Goal: Transaction & Acquisition: Book appointment/travel/reservation

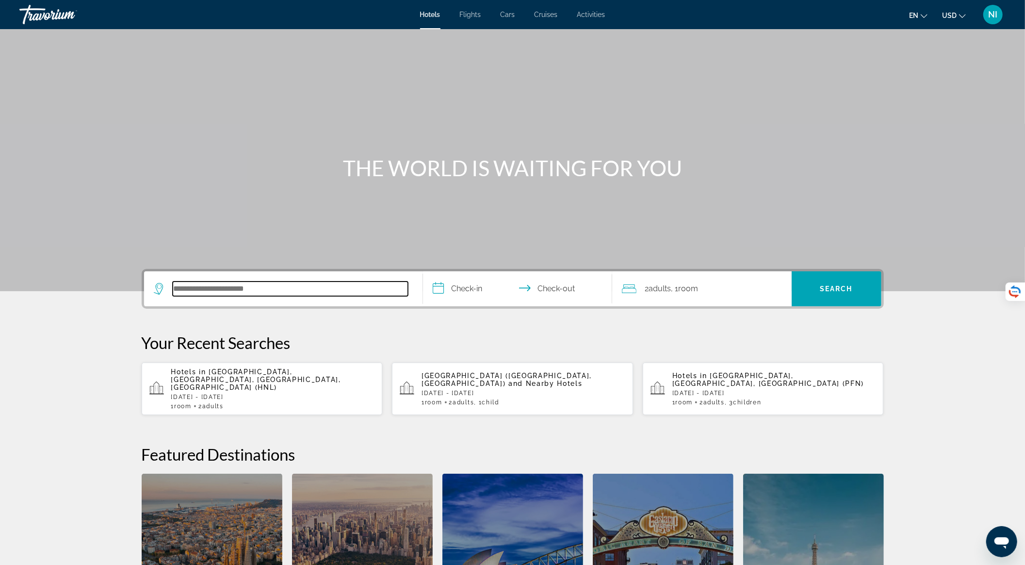
click at [265, 290] on input "Search hotel destination" at bounding box center [290, 288] width 235 height 15
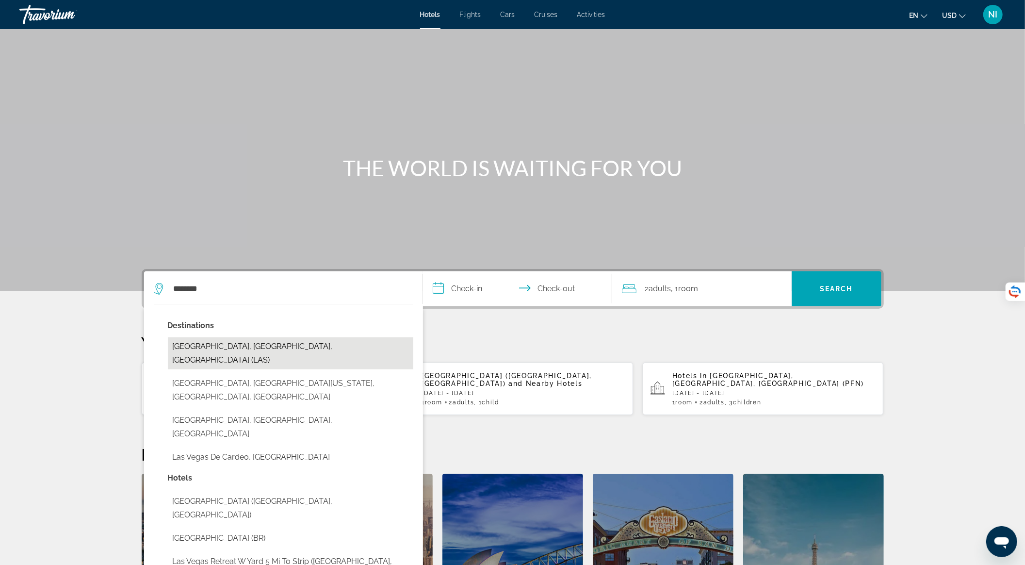
click at [261, 347] on button "[GEOGRAPHIC_DATA], [GEOGRAPHIC_DATA], [GEOGRAPHIC_DATA] (LAS)" at bounding box center [290, 353] width 245 height 32
type input "**********"
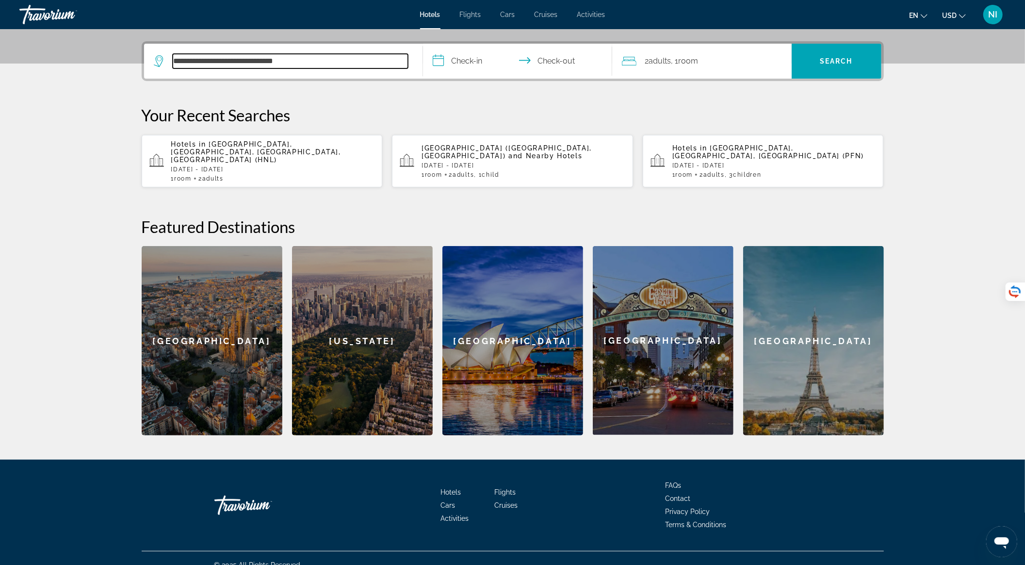
scroll to position [232, 0]
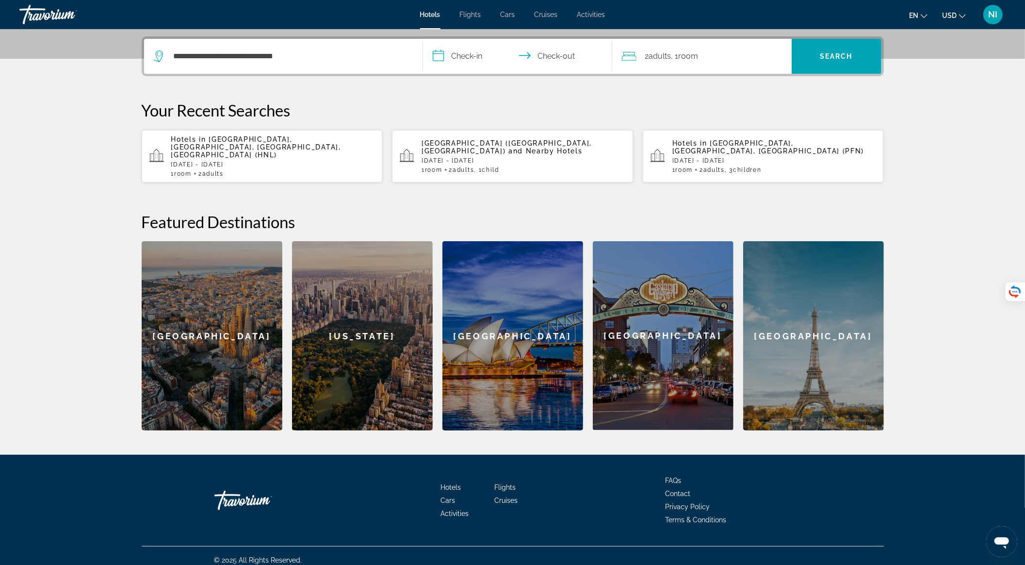
click at [475, 55] on input "**********" at bounding box center [519, 58] width 193 height 38
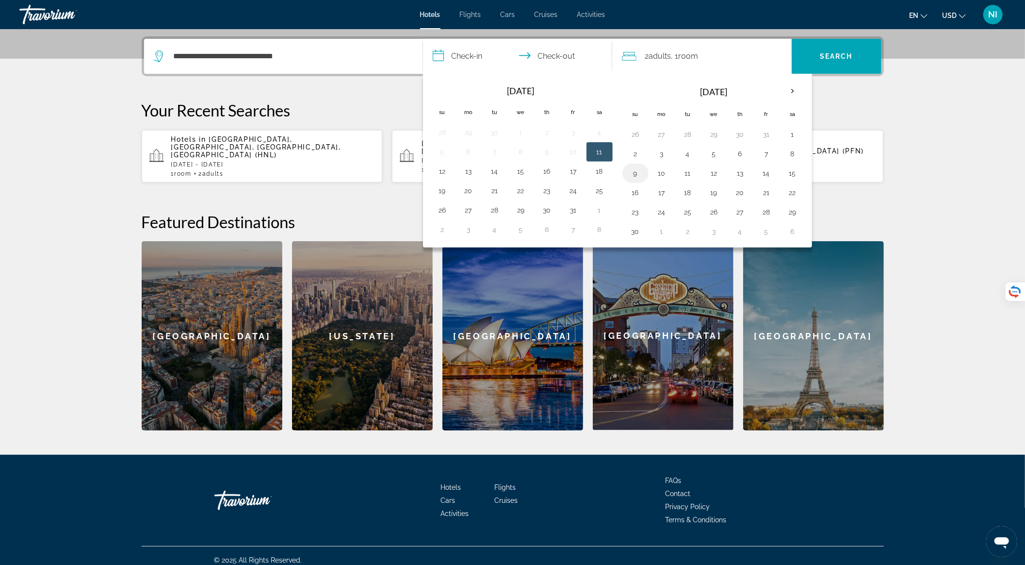
click at [628, 172] on button "9" at bounding box center [636, 173] width 16 height 14
click at [639, 187] on button "16" at bounding box center [636, 193] width 16 height 14
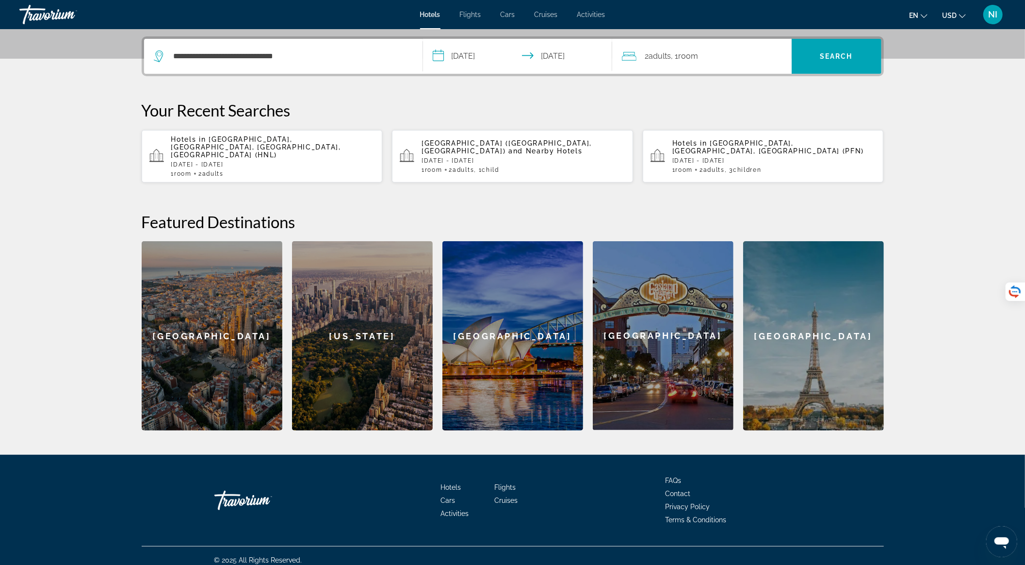
type input "**********"
click at [834, 59] on span "Search" at bounding box center [836, 56] width 33 height 8
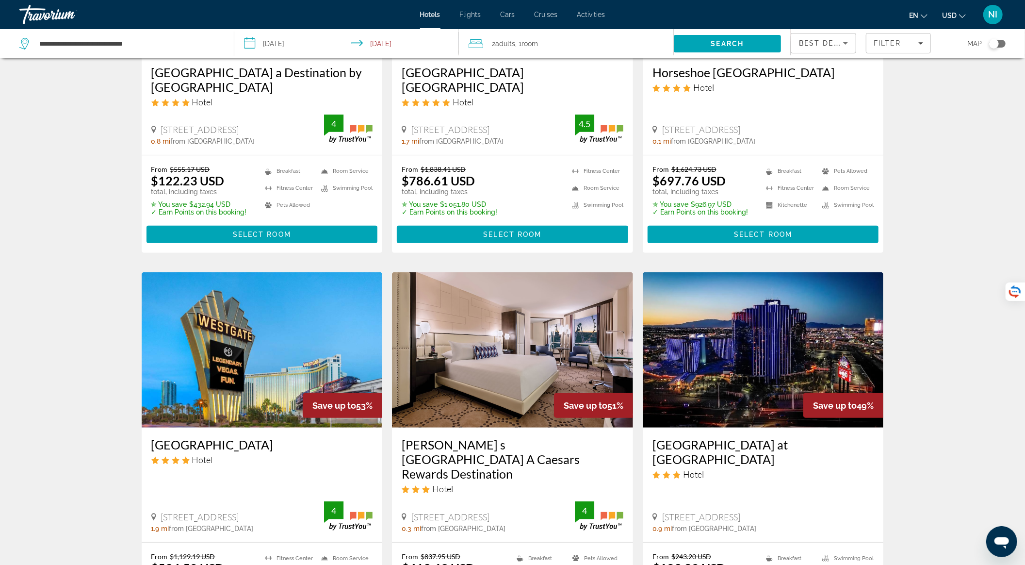
scroll to position [65, 0]
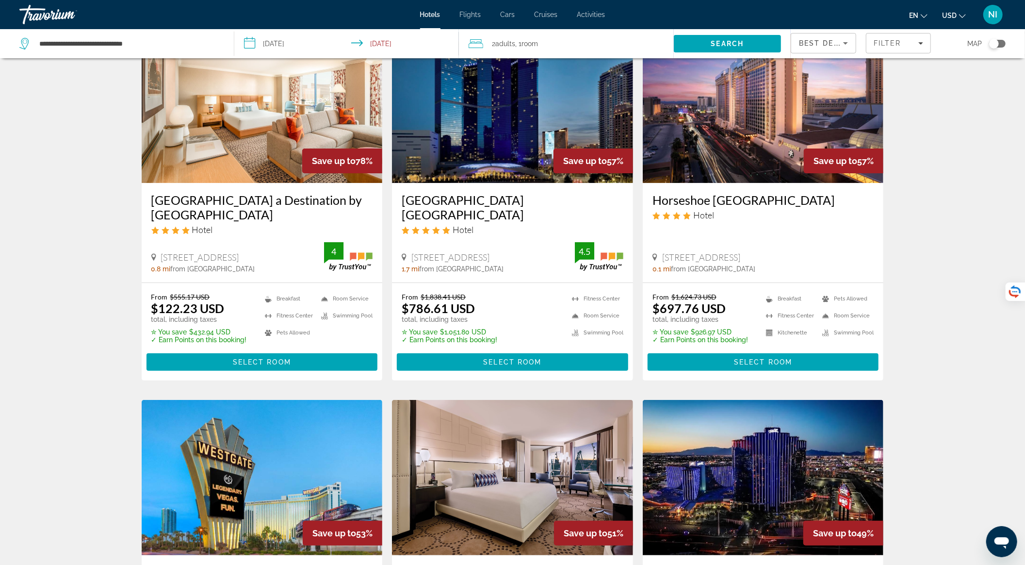
click at [269, 151] on img "Main content" at bounding box center [262, 105] width 241 height 155
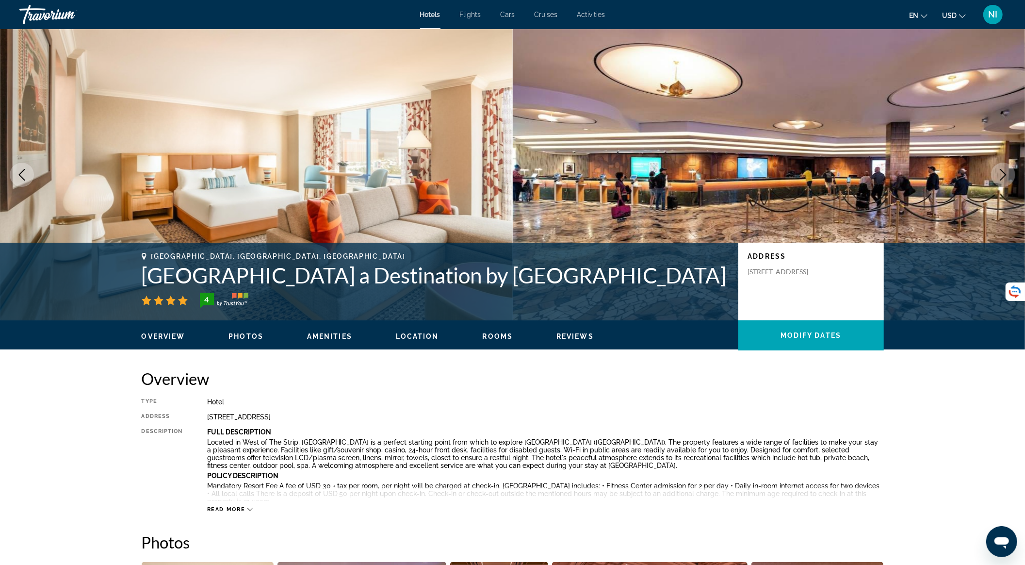
click at [993, 177] on button "Next image" at bounding box center [1003, 175] width 24 height 24
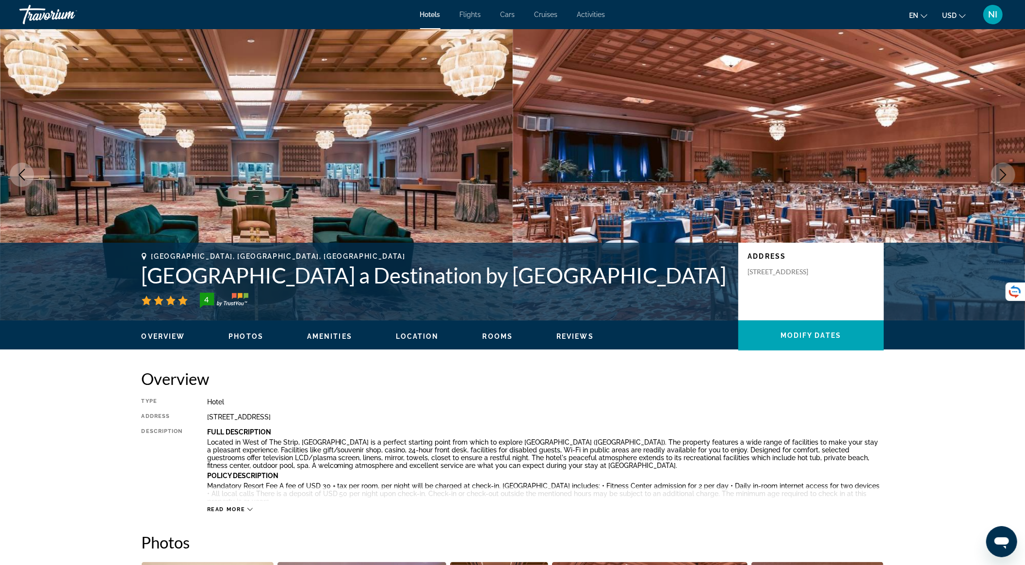
click at [993, 177] on button "Next image" at bounding box center [1003, 175] width 24 height 24
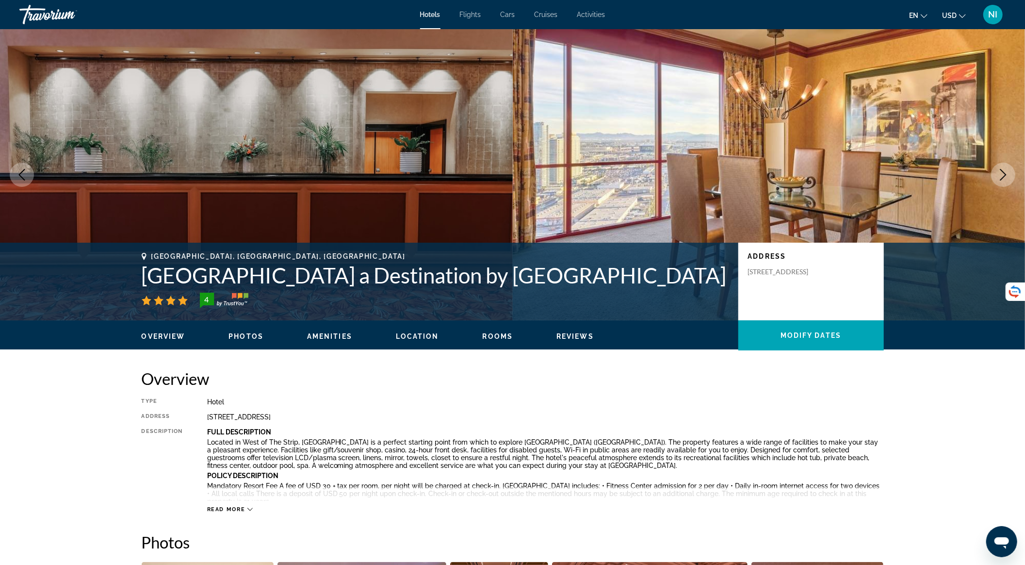
click at [993, 177] on button "Next image" at bounding box center [1003, 175] width 24 height 24
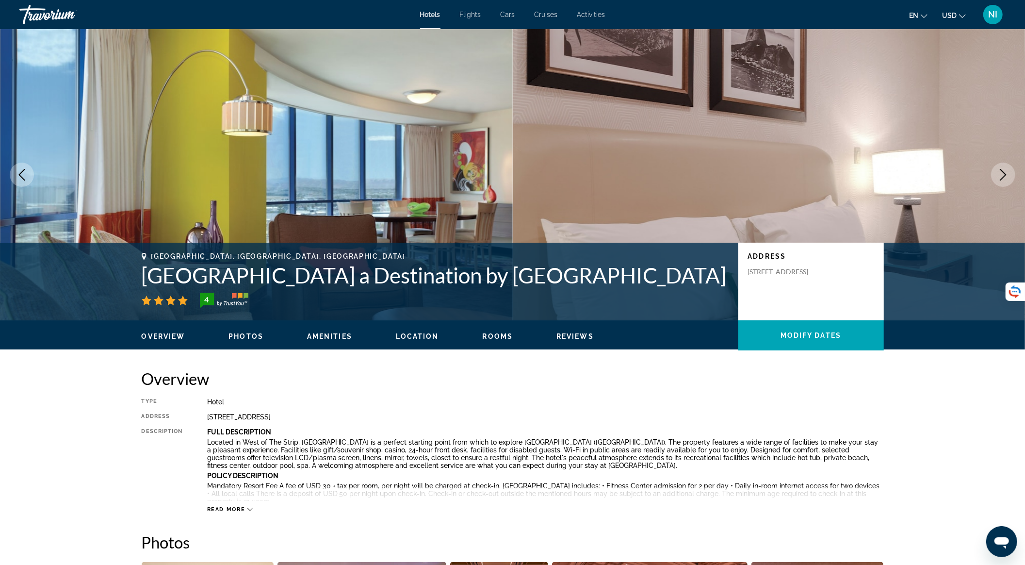
click at [993, 177] on button "Next image" at bounding box center [1003, 175] width 24 height 24
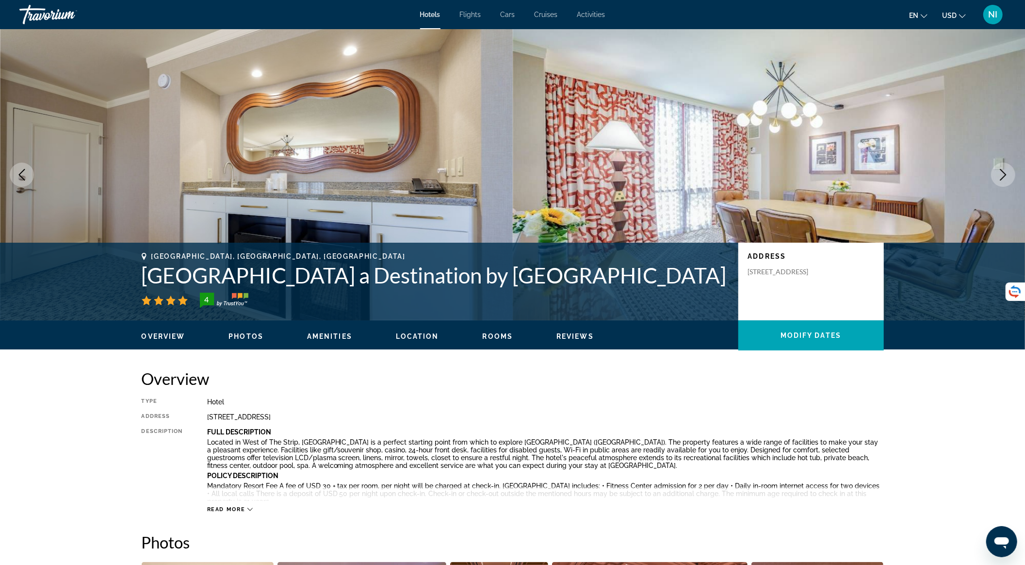
click at [993, 177] on button "Next image" at bounding box center [1003, 175] width 24 height 24
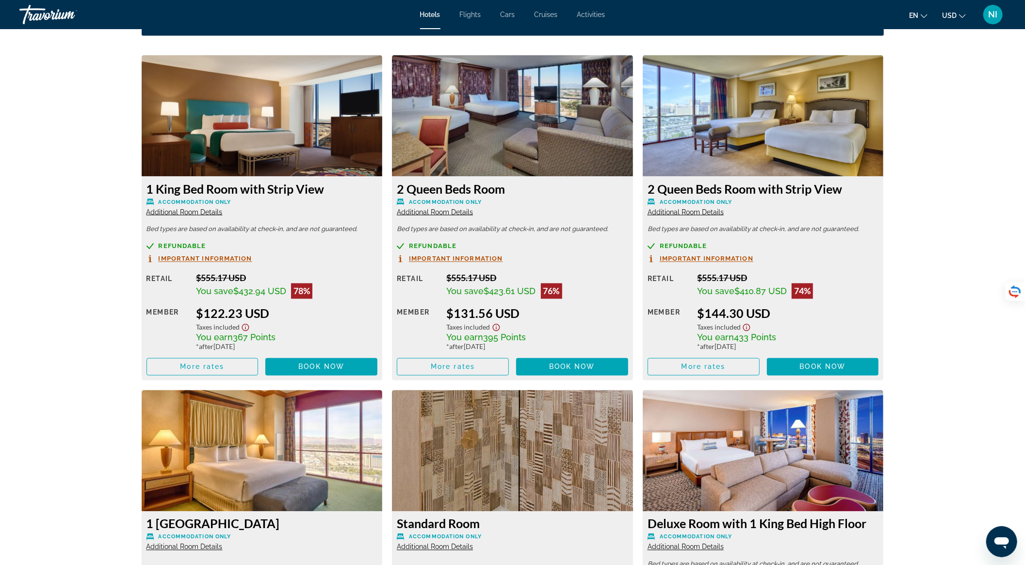
scroll to position [1358, 0]
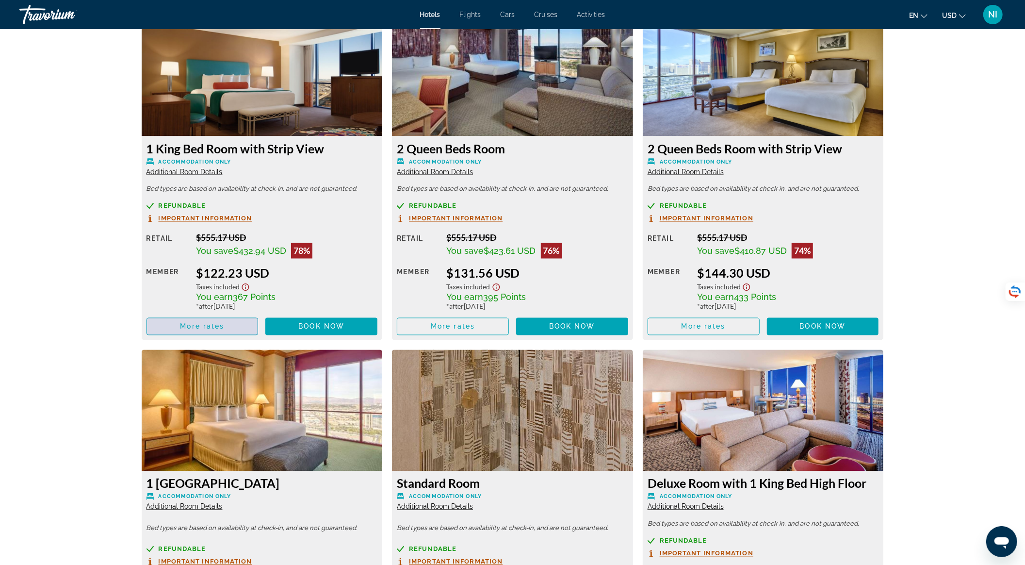
click at [232, 325] on span "Main content" at bounding box center [202, 326] width 111 height 23
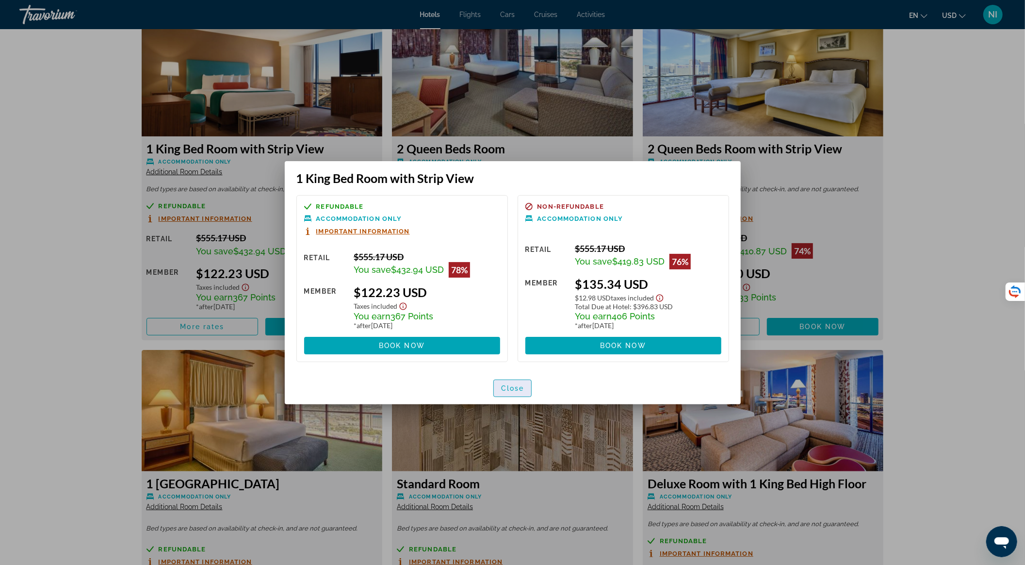
click at [515, 385] on span "Close" at bounding box center [512, 388] width 23 height 8
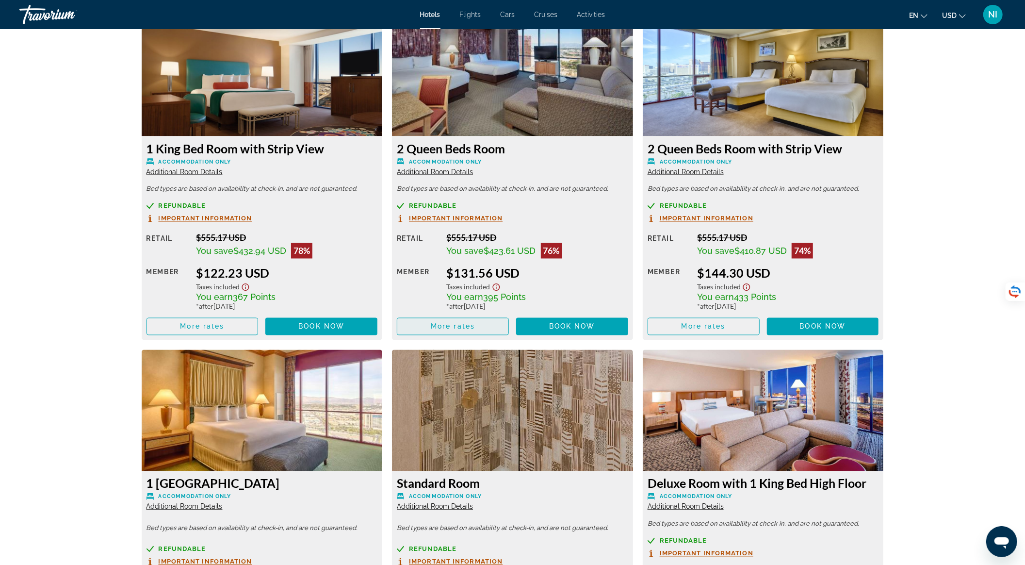
click at [498, 323] on span "Main content" at bounding box center [452, 326] width 111 height 23
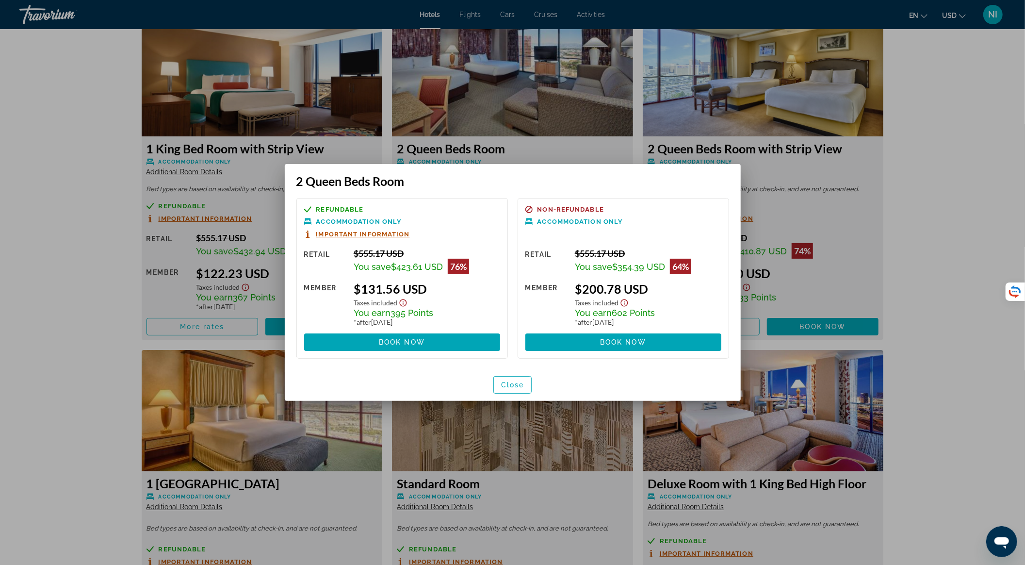
scroll to position [0, 0]
click at [511, 383] on span "Close" at bounding box center [512, 385] width 23 height 8
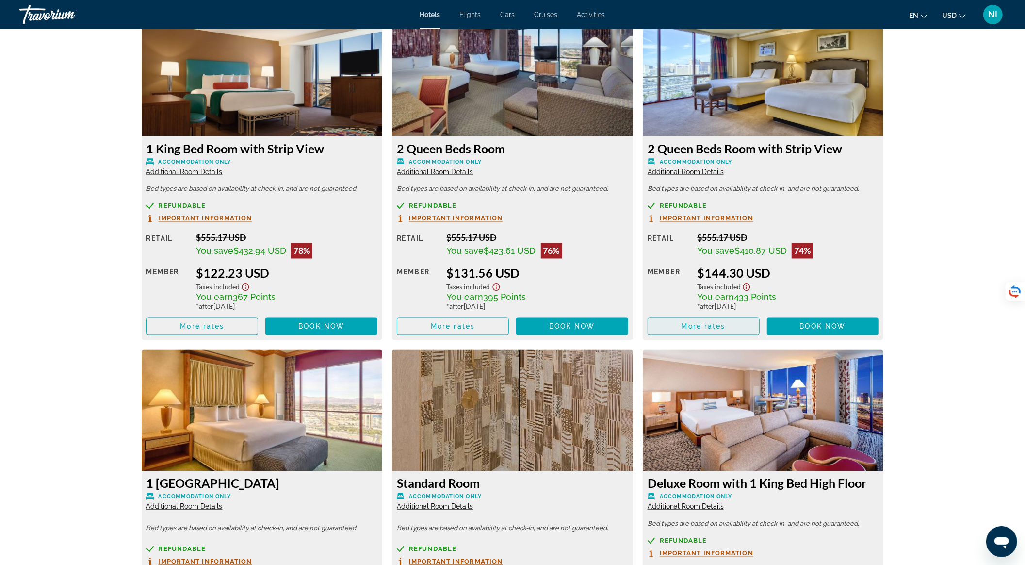
click at [687, 323] on span "More rates" at bounding box center [704, 327] width 44 height 8
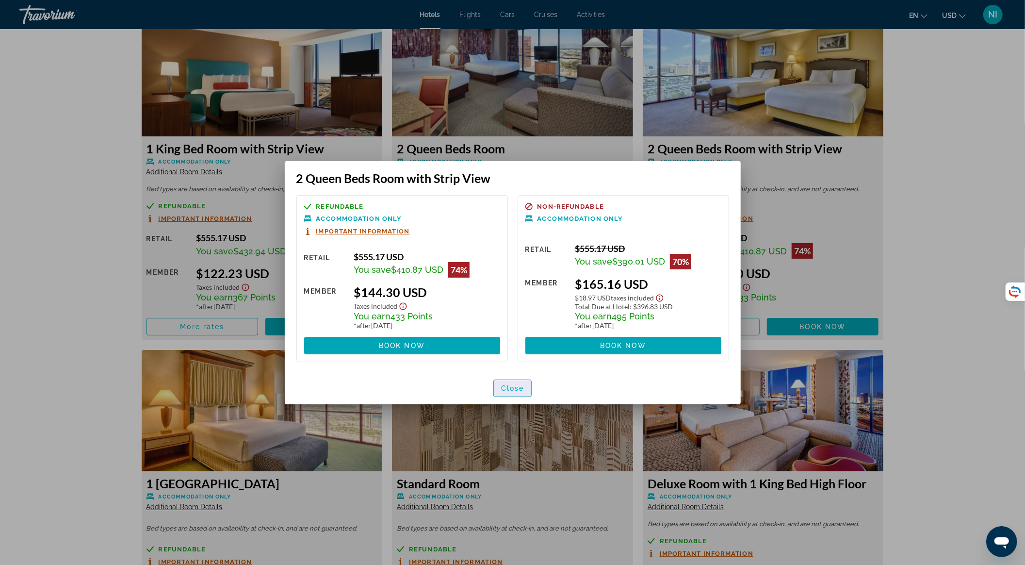
click at [516, 386] on span "Close" at bounding box center [512, 388] width 23 height 8
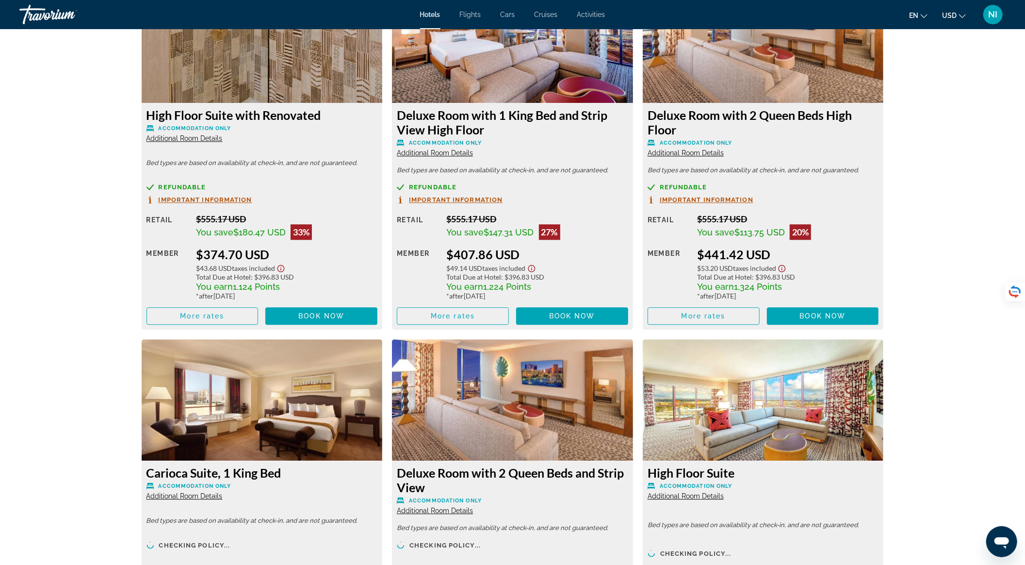
scroll to position [2264, 0]
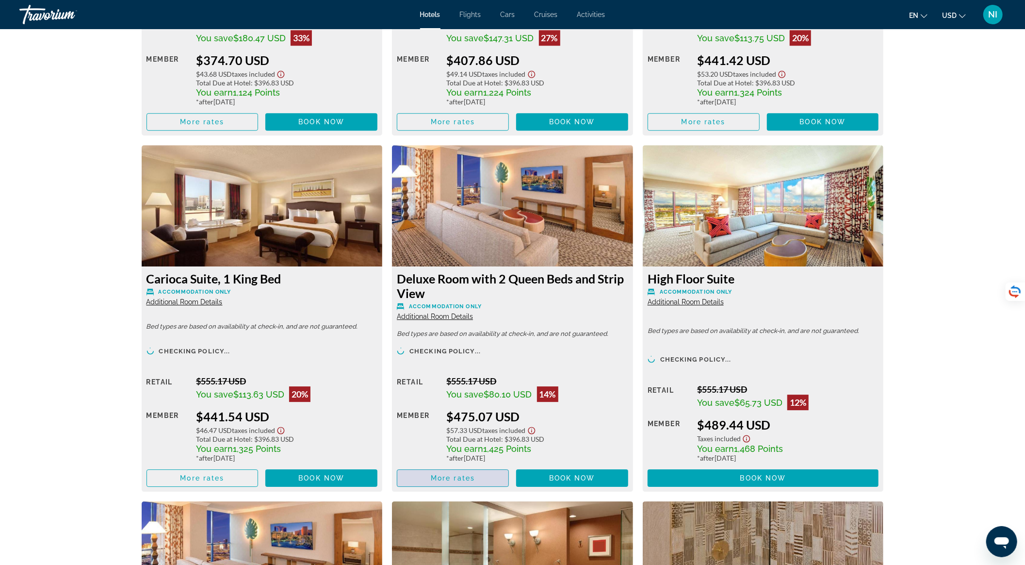
click at [483, 477] on span "Main content" at bounding box center [452, 477] width 111 height 23
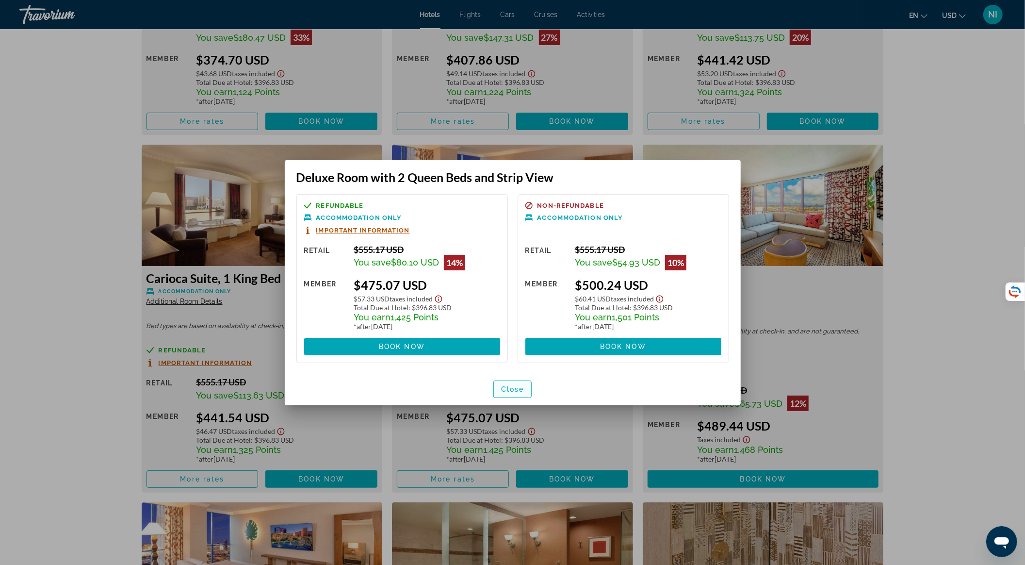
click at [506, 382] on span "button" at bounding box center [513, 388] width 38 height 23
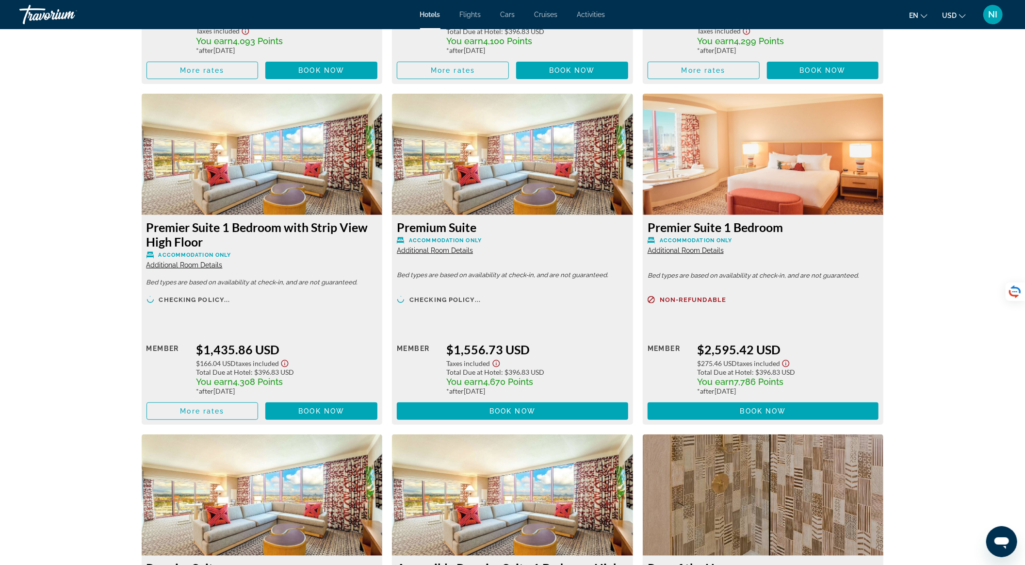
scroll to position [3363, 0]
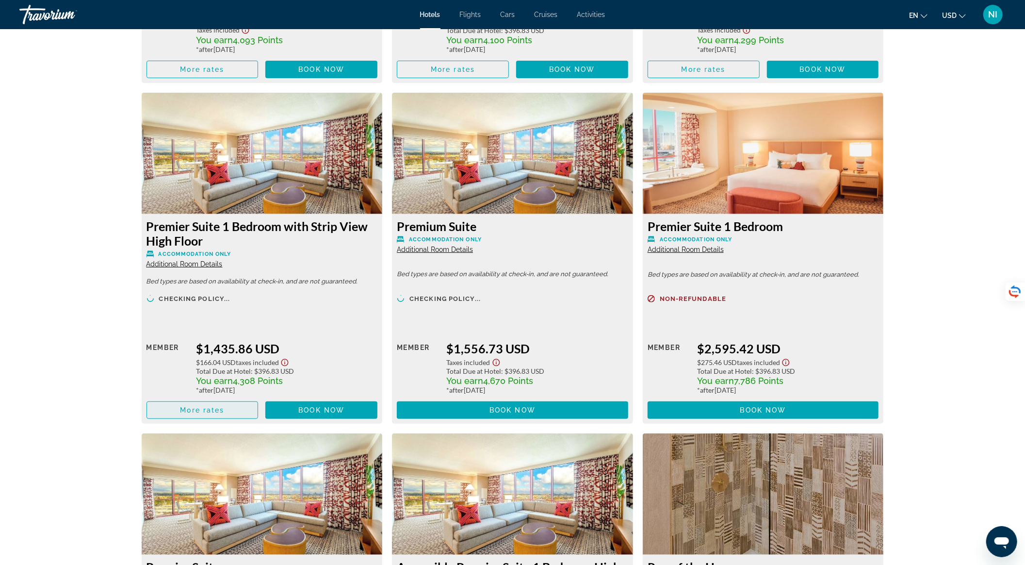
click at [240, 407] on span "Main content" at bounding box center [202, 409] width 111 height 23
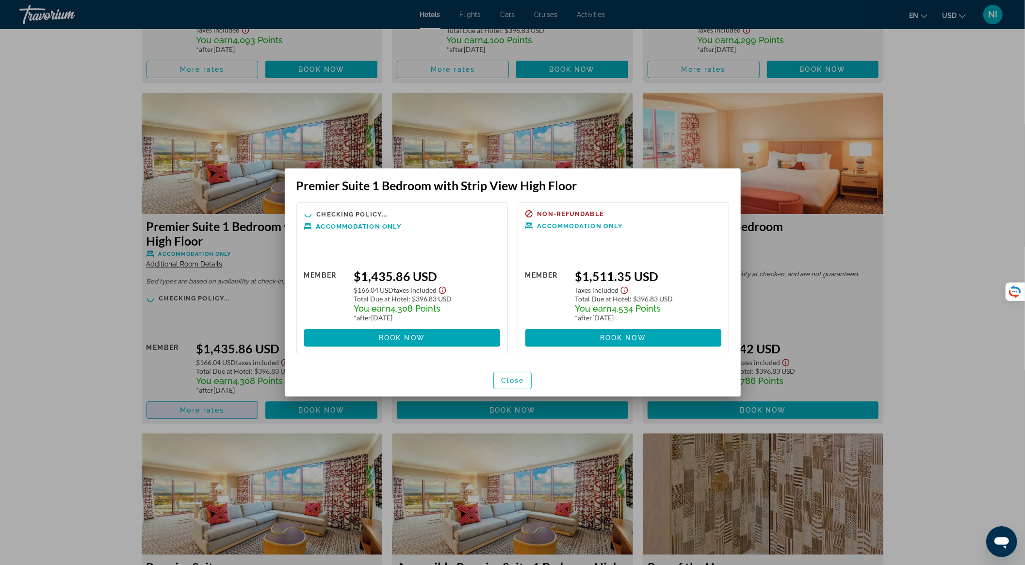
scroll to position [0, 0]
click at [516, 381] on span "Close" at bounding box center [512, 380] width 23 height 8
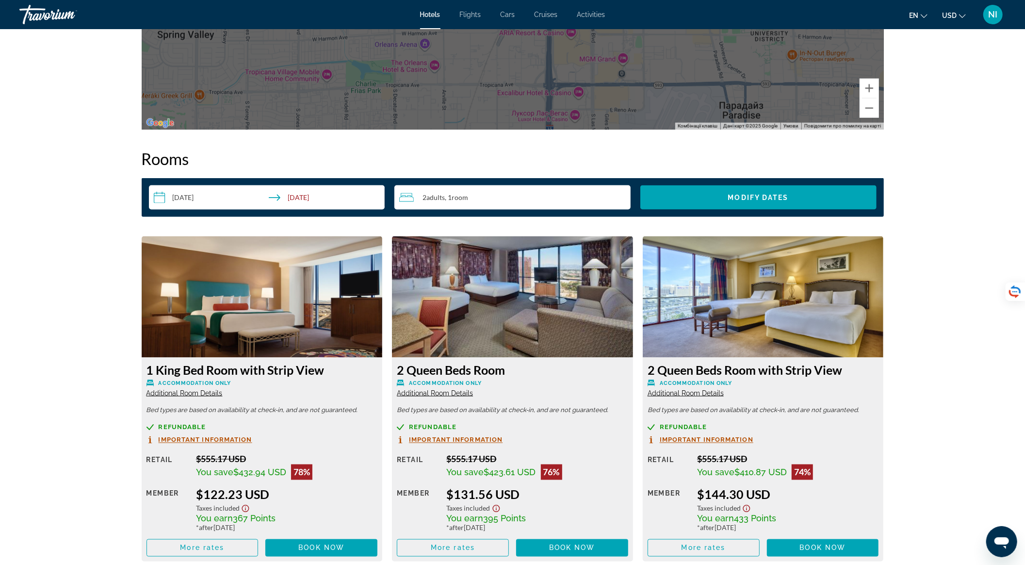
scroll to position [1230, 0]
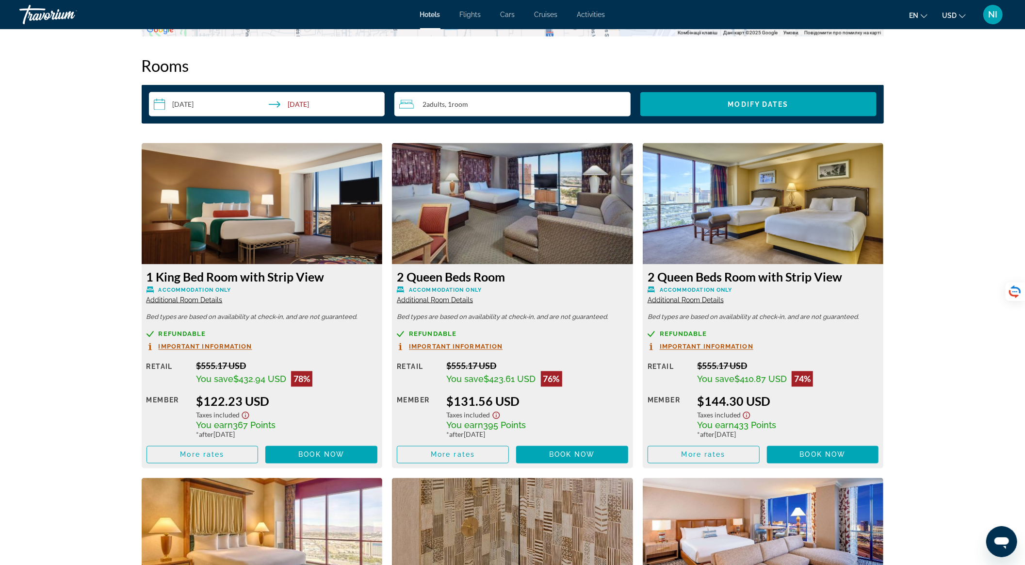
click at [427, 303] on span "Additional Room Details" at bounding box center [435, 300] width 76 height 8
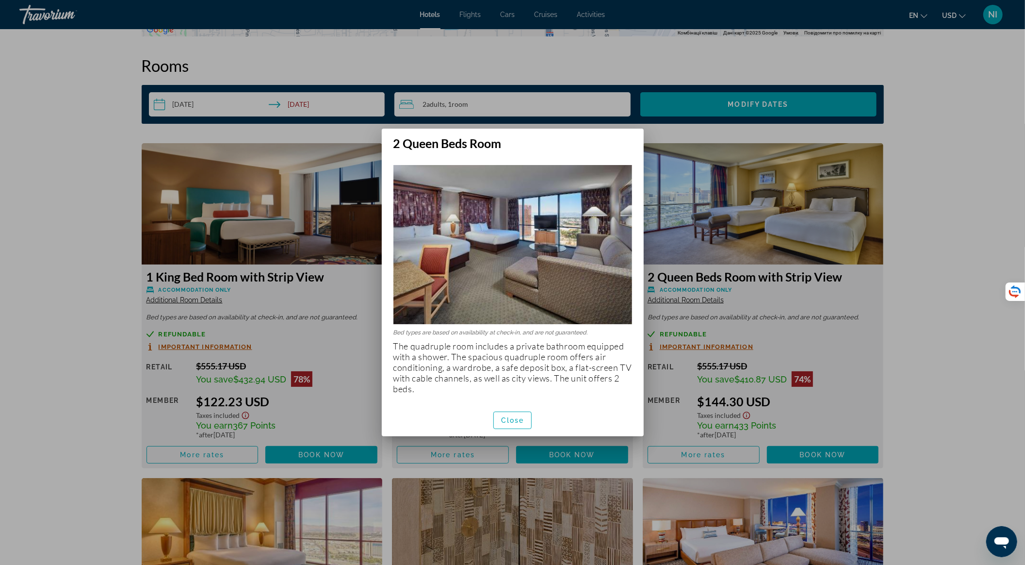
scroll to position [0, 0]
click at [510, 417] on span "Close" at bounding box center [512, 420] width 23 height 8
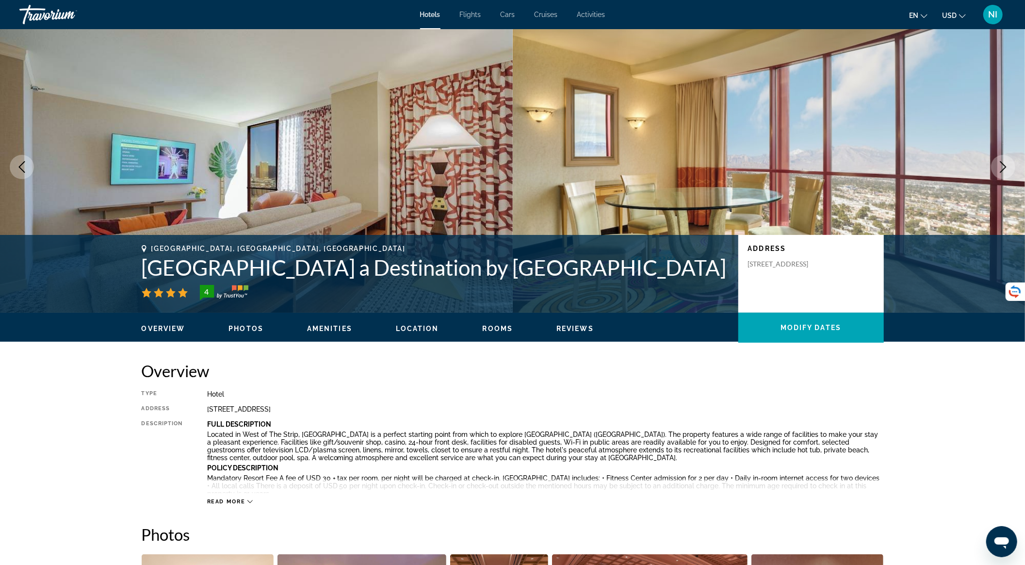
scroll to position [1, 0]
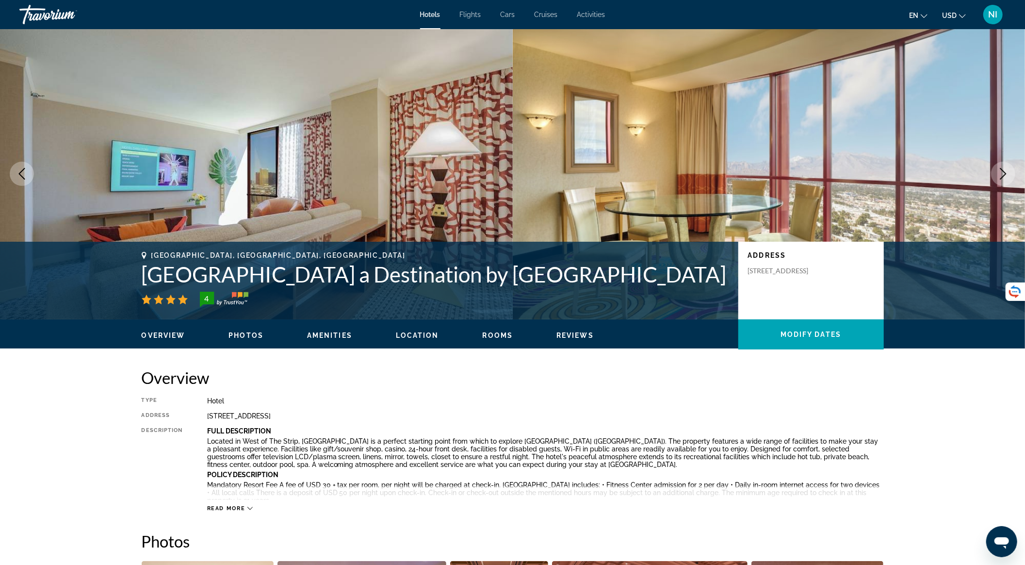
click at [258, 500] on div "Read more" at bounding box center [545, 498] width 677 height 27
click at [248, 508] on icon "Main content" at bounding box center [249, 507] width 5 height 5
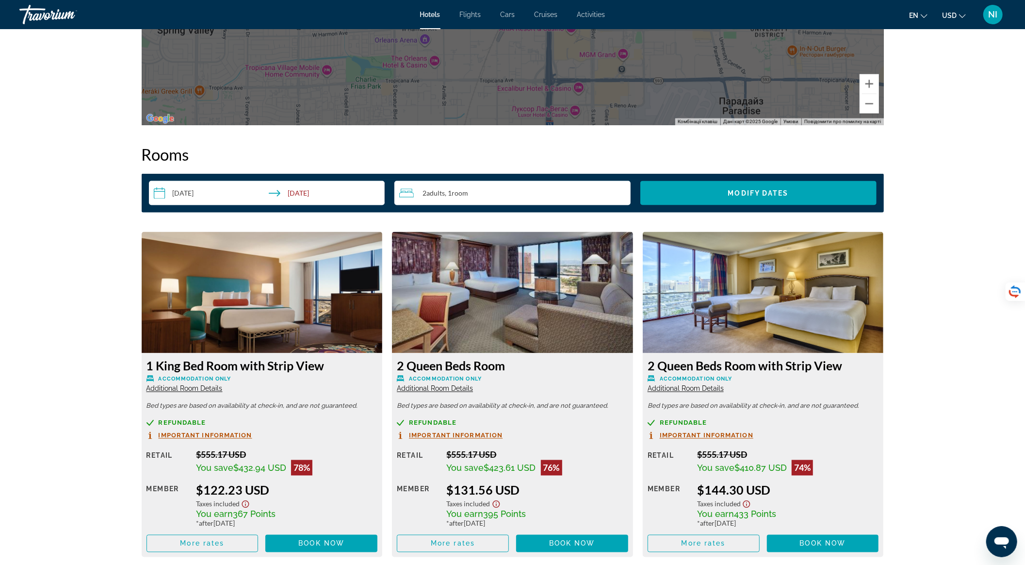
scroll to position [1165, 0]
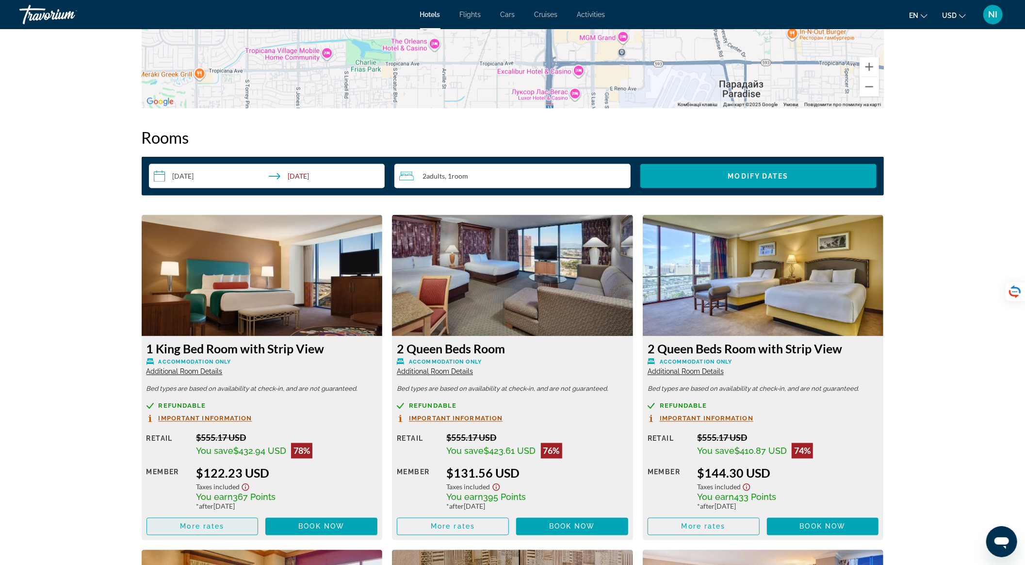
click at [244, 517] on span "Main content" at bounding box center [202, 526] width 111 height 23
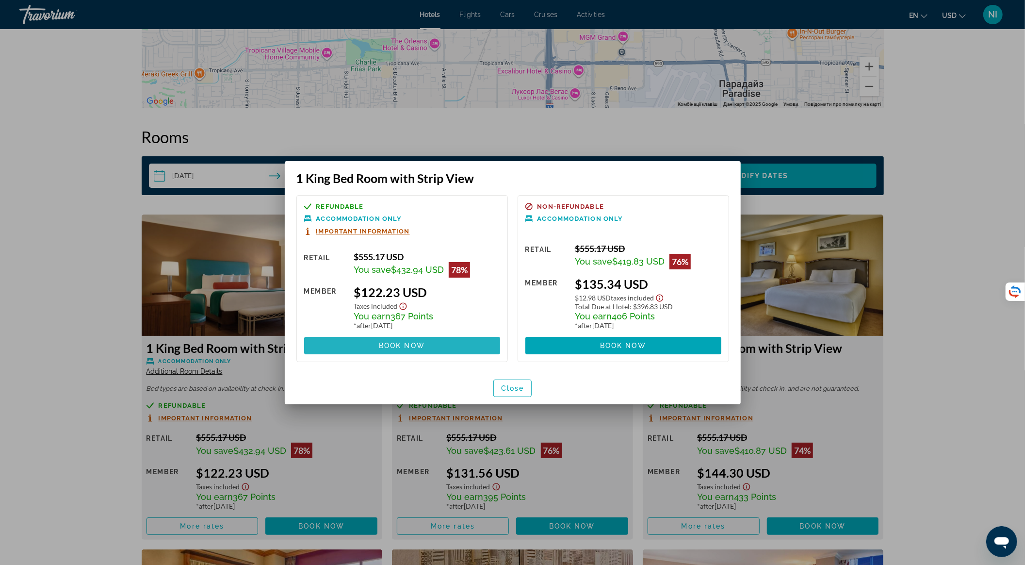
click at [447, 345] on span at bounding box center [402, 345] width 196 height 23
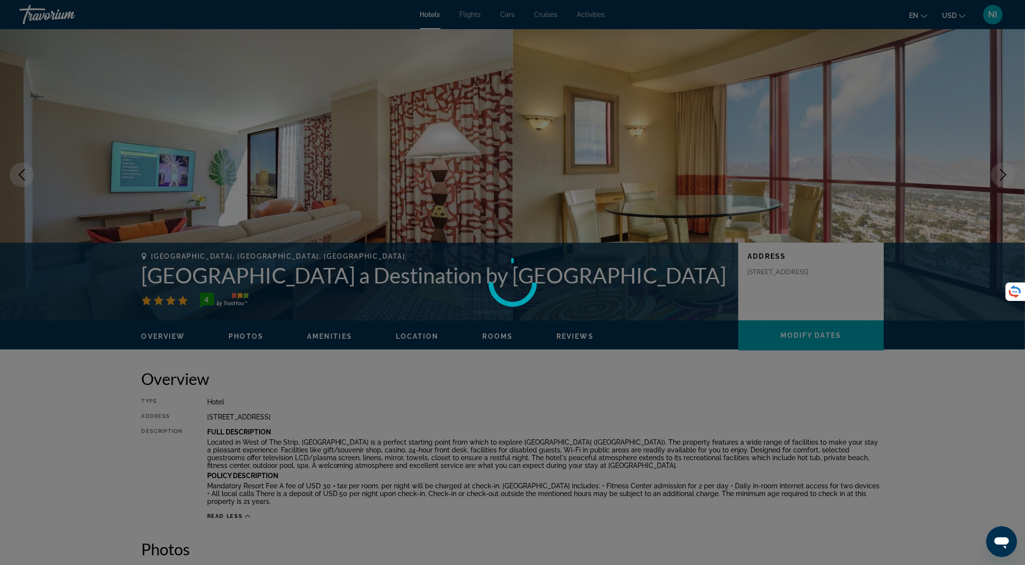
scroll to position [1165, 0]
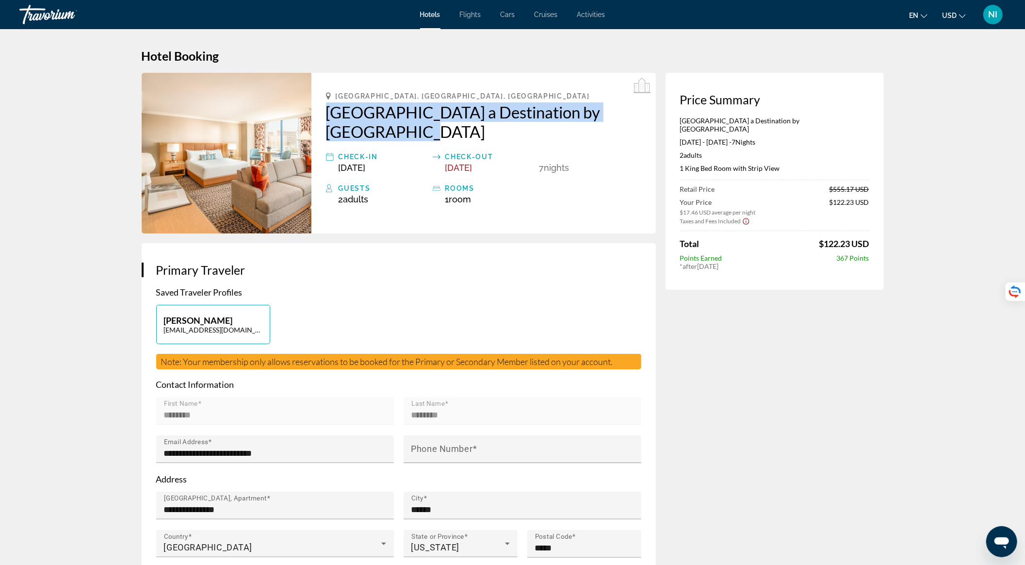
drag, startPoint x: 322, startPoint y: 113, endPoint x: 370, endPoint y: 132, distance: 51.5
click at [370, 132] on div "[GEOGRAPHIC_DATA], [GEOGRAPHIC_DATA], [GEOGRAPHIC_DATA] a Destination by [GEOGR…" at bounding box center [483, 153] width 344 height 161
copy h2 "[GEOGRAPHIC_DATA] a Destination by [GEOGRAPHIC_DATA]"
